Goal: Obtain resource: Download file/media

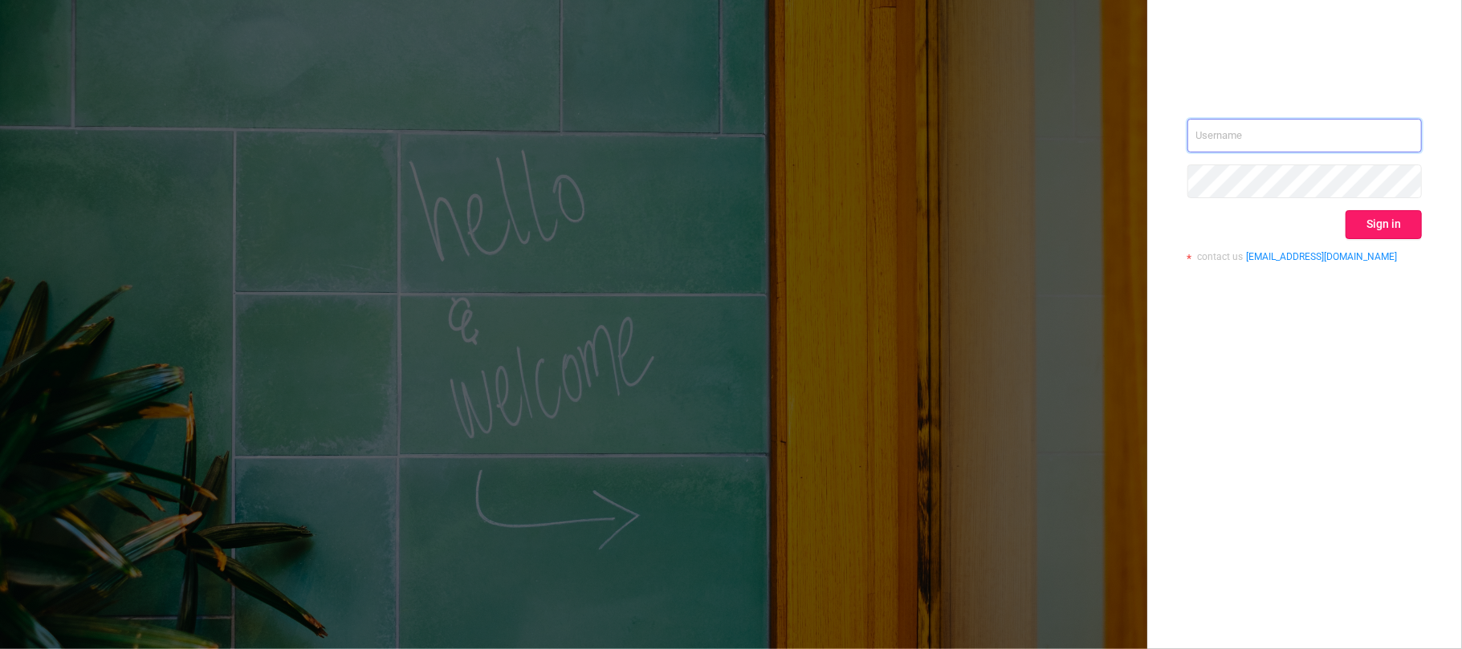
type input "[EMAIL_ADDRESS][DOMAIN_NAME]"
click at [1369, 222] on button "Sign in" at bounding box center [1383, 224] width 76 height 29
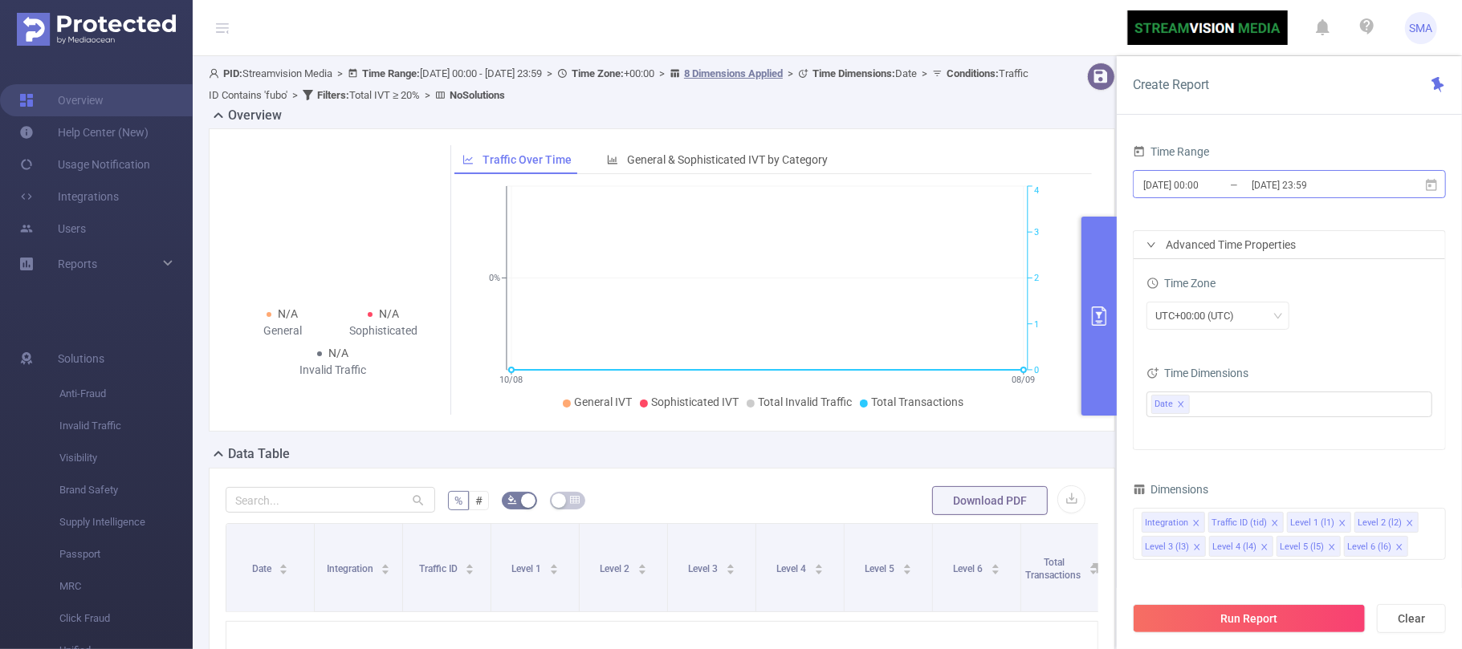
click at [1235, 186] on input "[DATE] 00:00" at bounding box center [1206, 185] width 130 height 22
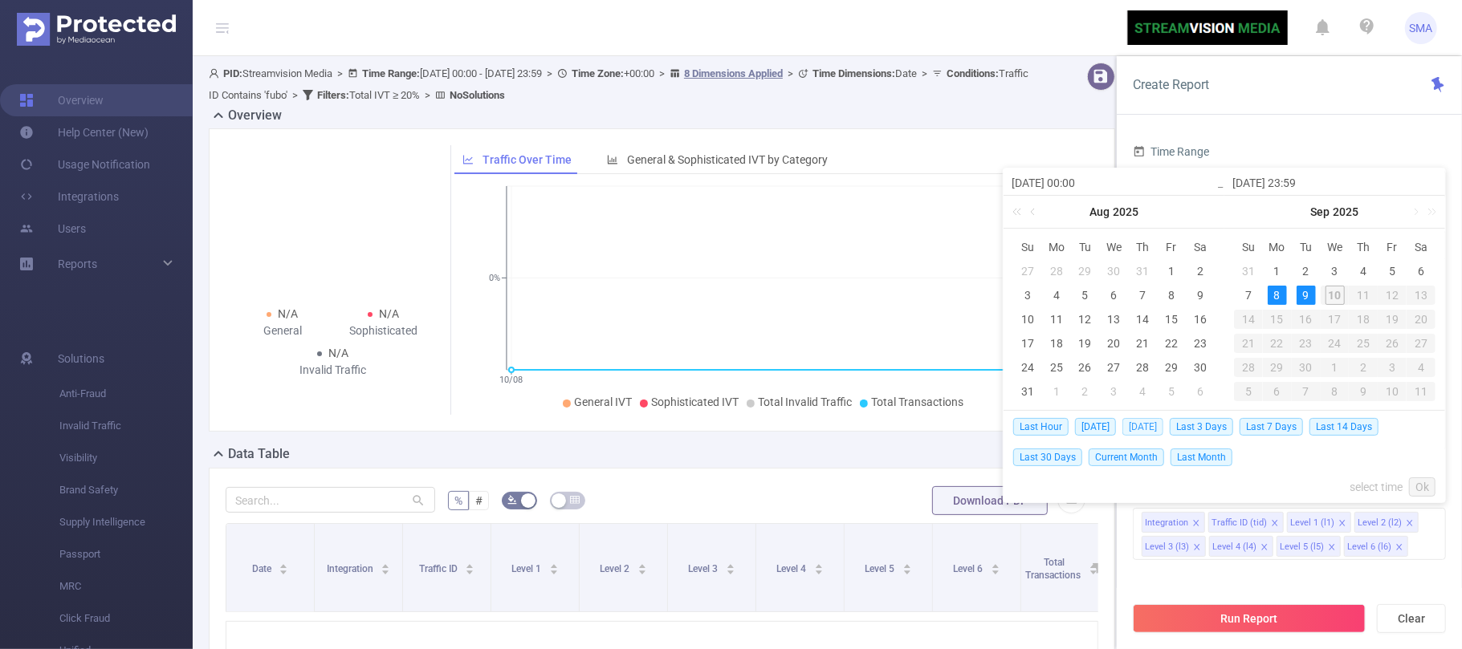
click at [1141, 427] on span "[DATE]" at bounding box center [1142, 427] width 41 height 18
type input "[DATE] 00:00"
type input "[DATE] 23:59"
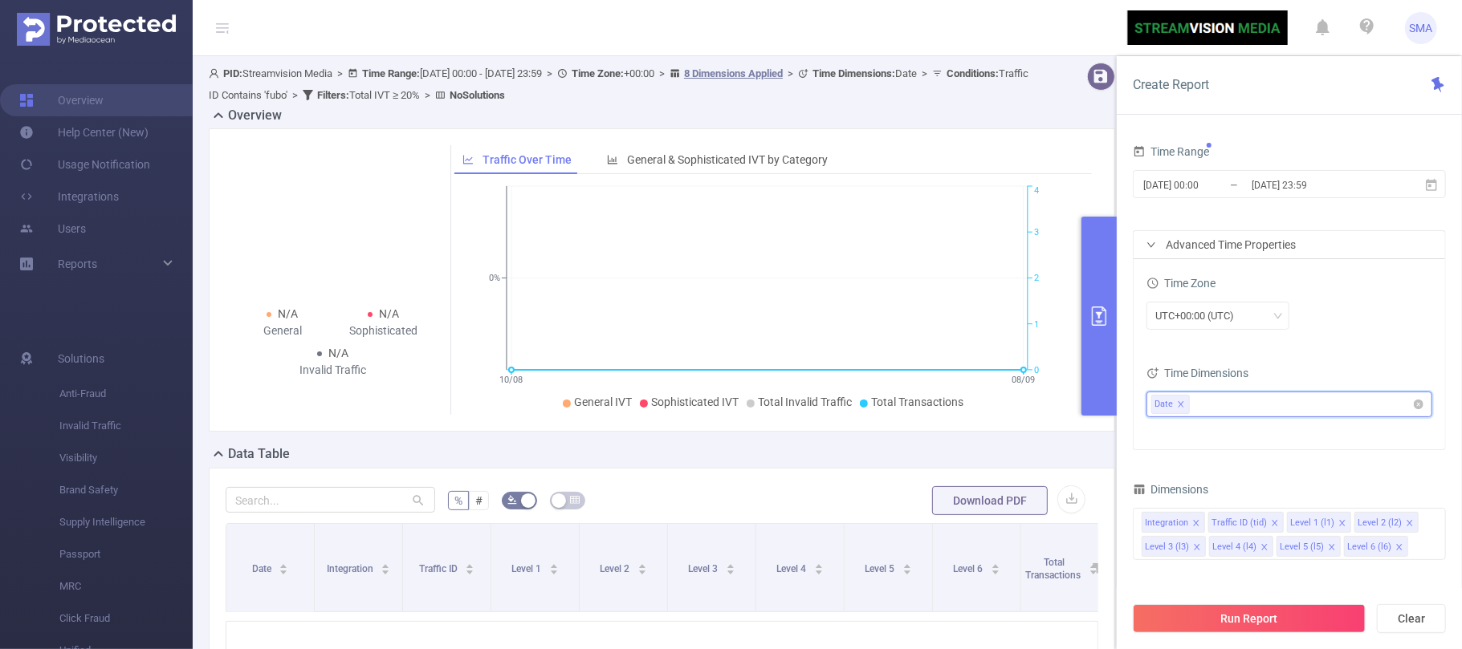
click at [1198, 403] on ul "Date" at bounding box center [1283, 405] width 264 height 24
click at [1323, 324] on div "UTC+00:00 (UTC)" at bounding box center [1289, 316] width 286 height 28
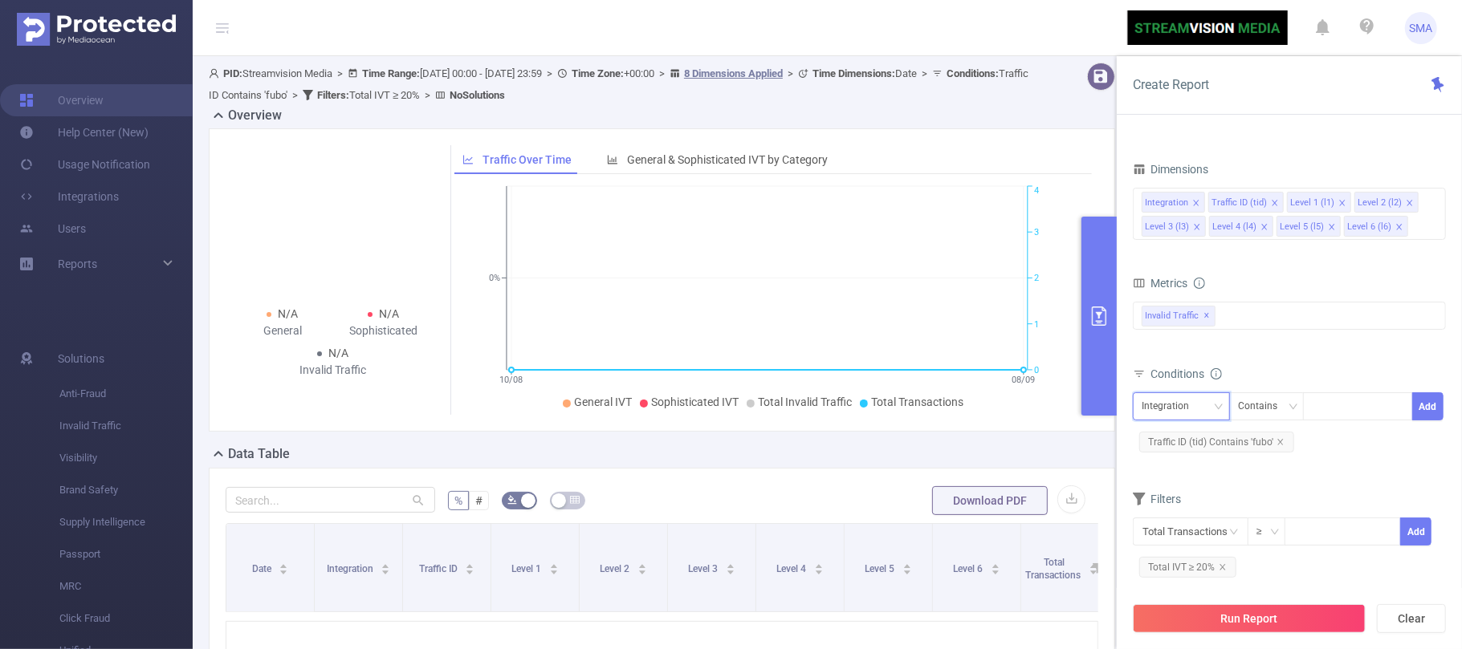
click at [1215, 411] on icon "icon: down" at bounding box center [1219, 407] width 10 height 10
click at [1215, 409] on icon "icon: down" at bounding box center [1218, 407] width 8 height 6
click at [1279, 443] on icon "icon: close" at bounding box center [1280, 442] width 8 height 8
click at [1210, 409] on div "Integration" at bounding box center [1180, 410] width 79 height 26
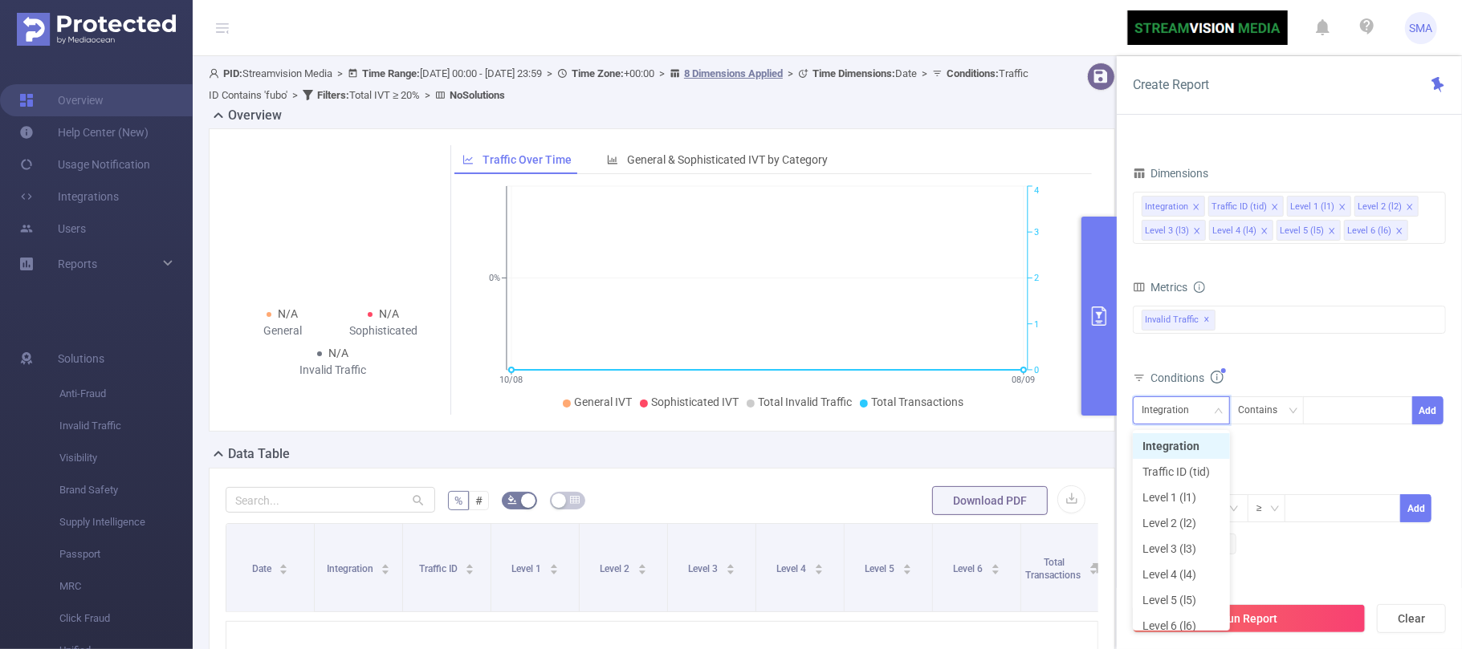
click at [1210, 409] on div "Integration" at bounding box center [1180, 410] width 79 height 26
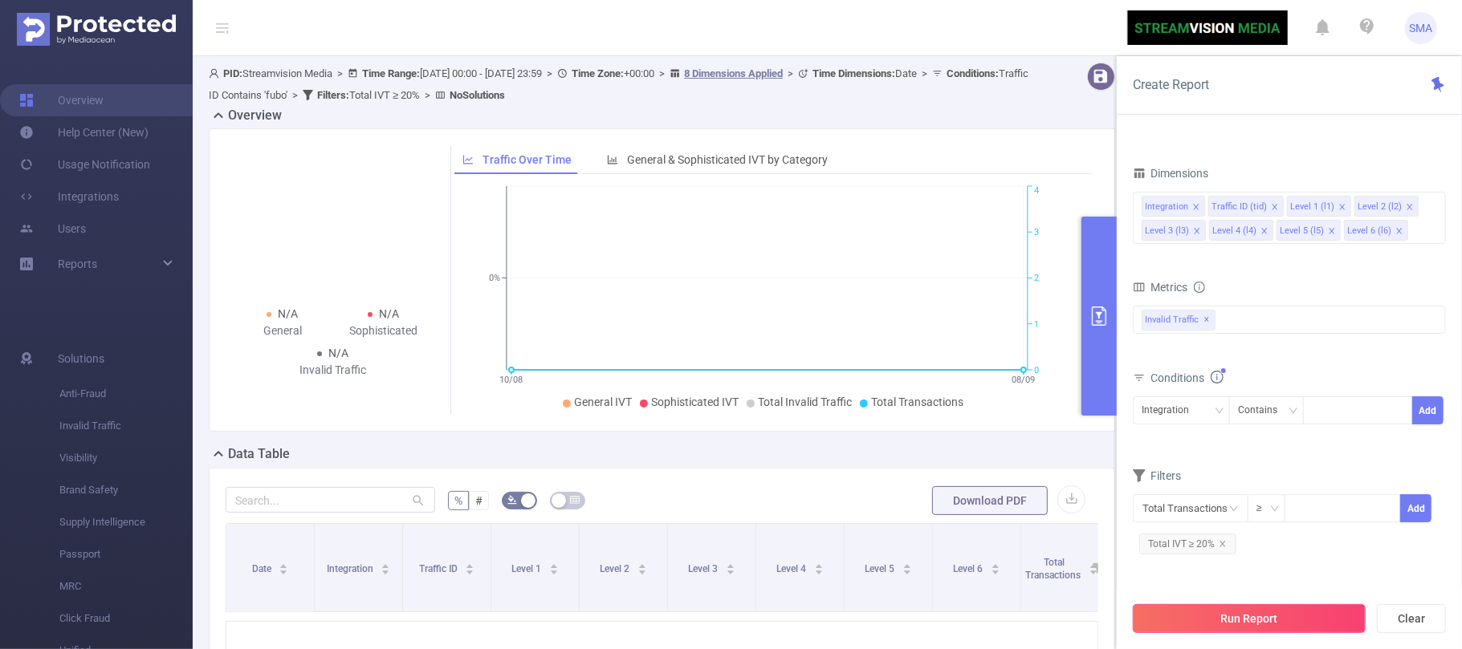
click at [1279, 616] on button "Run Report" at bounding box center [1249, 618] width 233 height 29
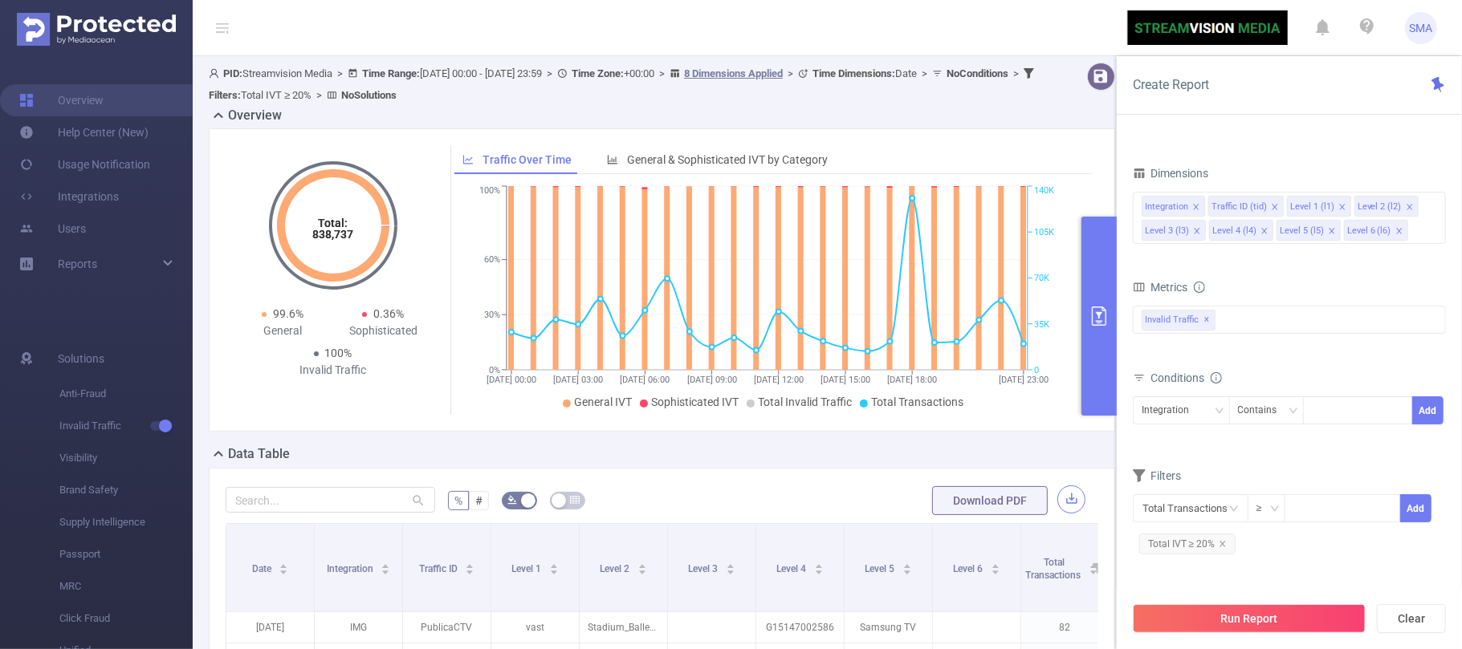
click at [1058, 504] on button "button" at bounding box center [1071, 500] width 28 height 28
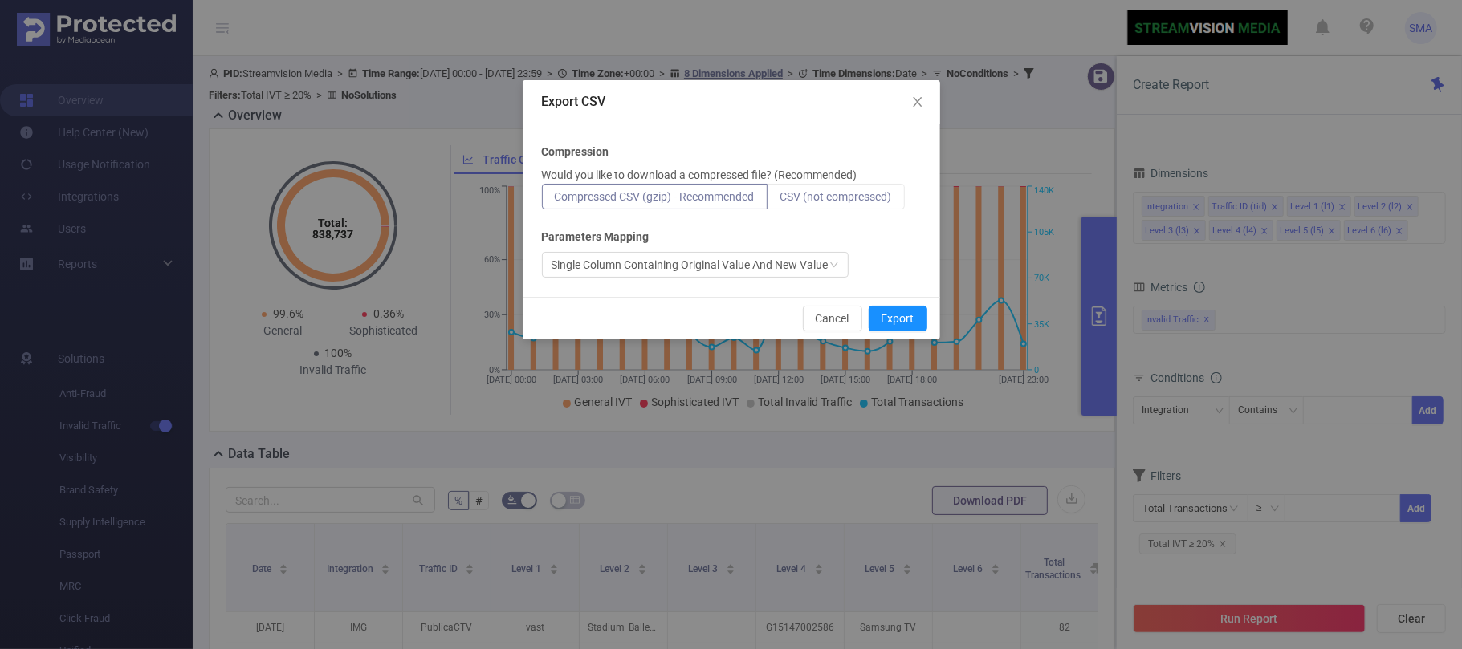
click at [868, 191] on span "CSV (not compressed)" at bounding box center [836, 196] width 112 height 13
click at [780, 201] on input "CSV (not compressed)" at bounding box center [780, 201] width 0 height 0
click at [897, 312] on button "Export" at bounding box center [897, 319] width 59 height 26
